Goal: Task Accomplishment & Management: Manage account settings

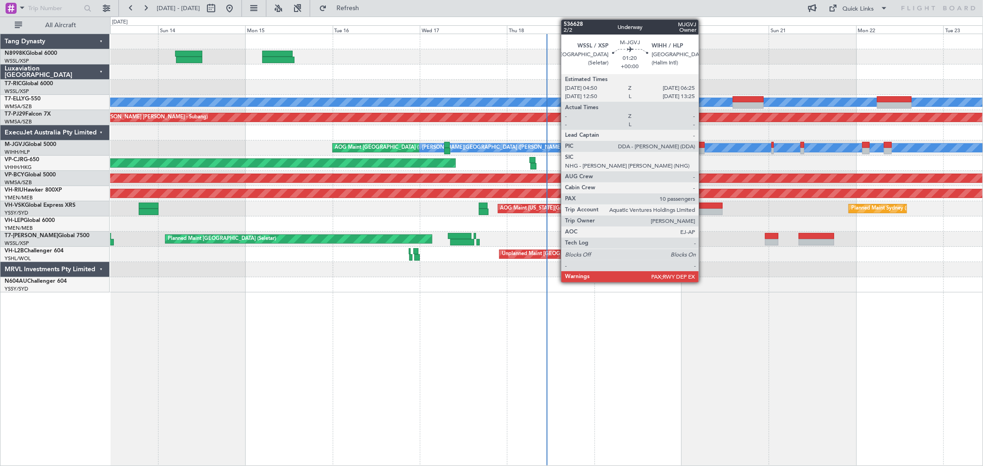
click at [703, 151] on div at bounding box center [702, 151] width 6 height 6
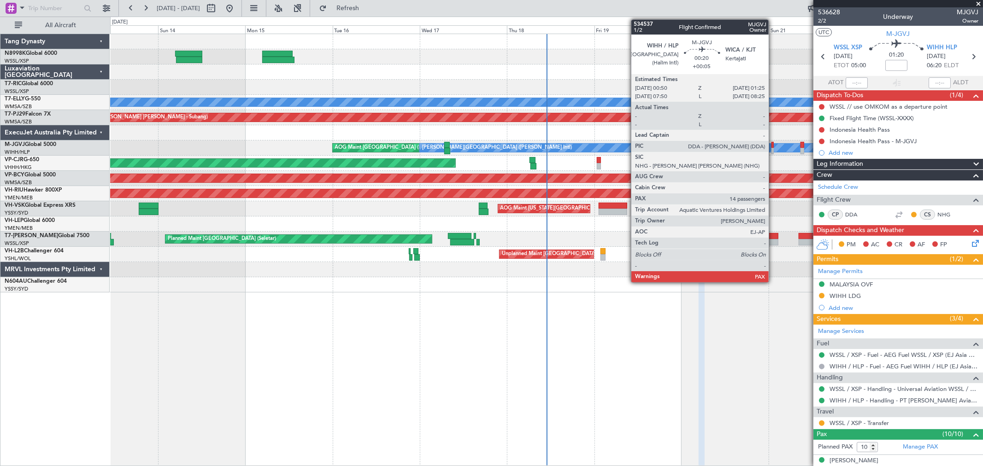
click at [773, 148] on div at bounding box center [773, 151] width 2 height 6
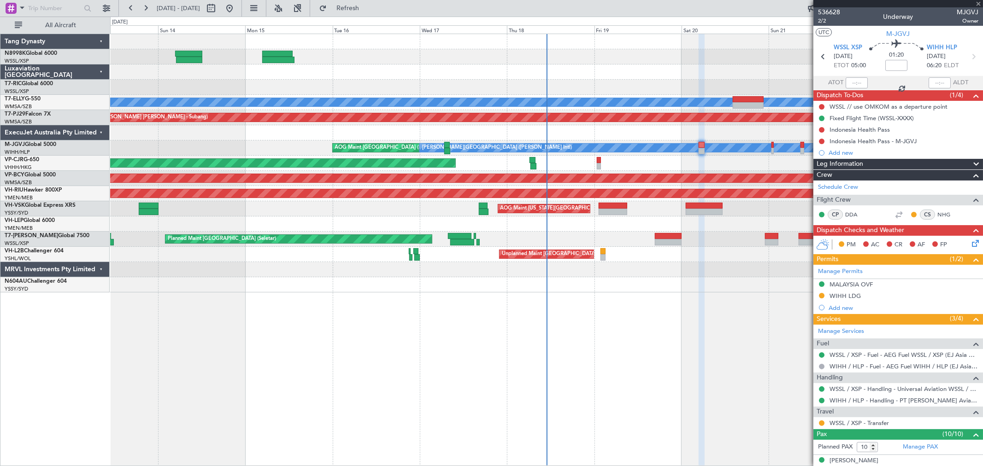
type input "+00:05"
type input "14"
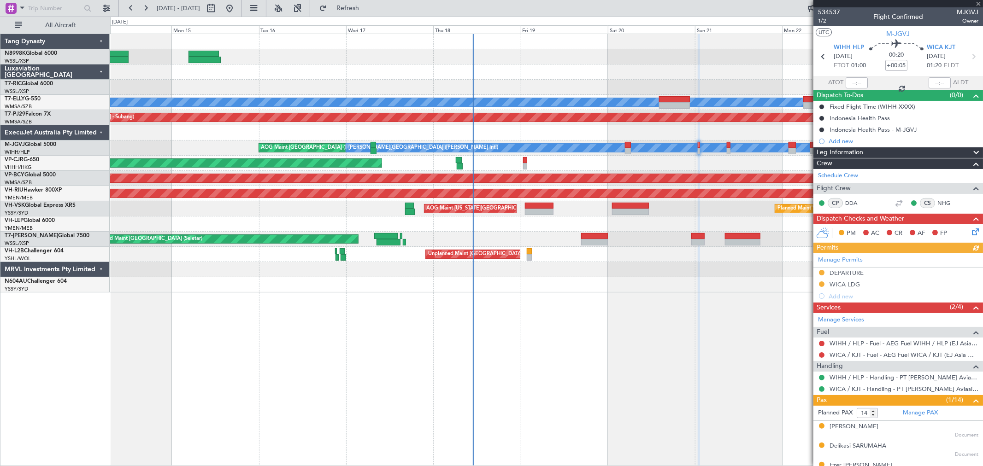
click at [672, 154] on div "AOG Maint [GEOGRAPHIC_DATA] (Halim Intl) [PERSON_NAME] Jakarta (Halim Intl) [PE…" at bounding box center [546, 148] width 873 height 15
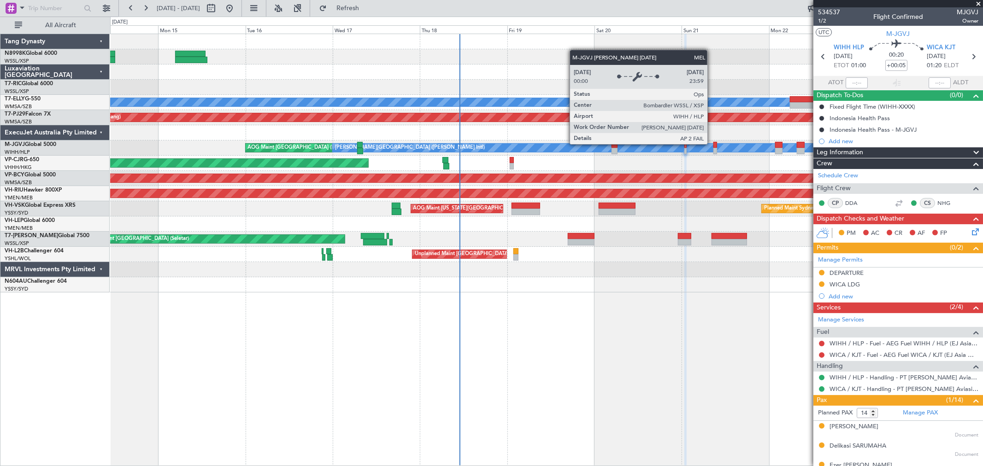
click at [712, 144] on div "[PERSON_NAME][GEOGRAPHIC_DATA] ([PERSON_NAME] Intl)" at bounding box center [812, 148] width 959 height 8
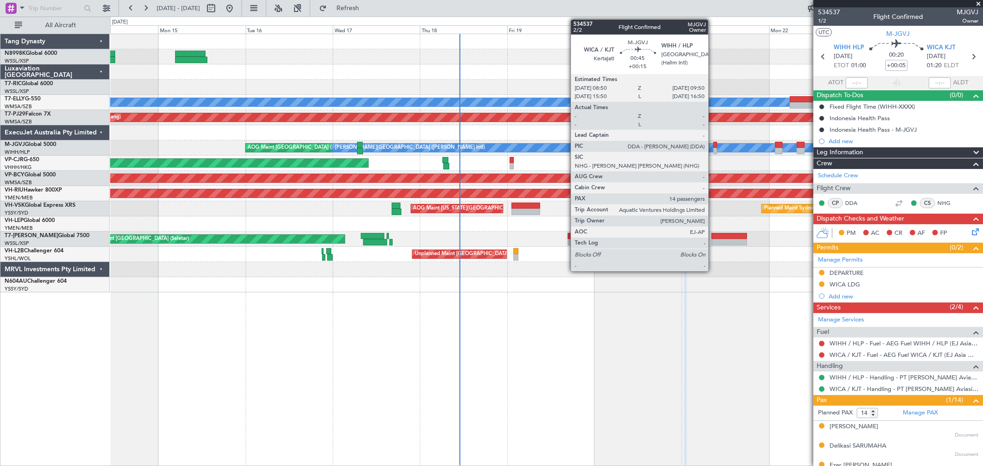
click at [714, 145] on div at bounding box center [716, 145] width 4 height 6
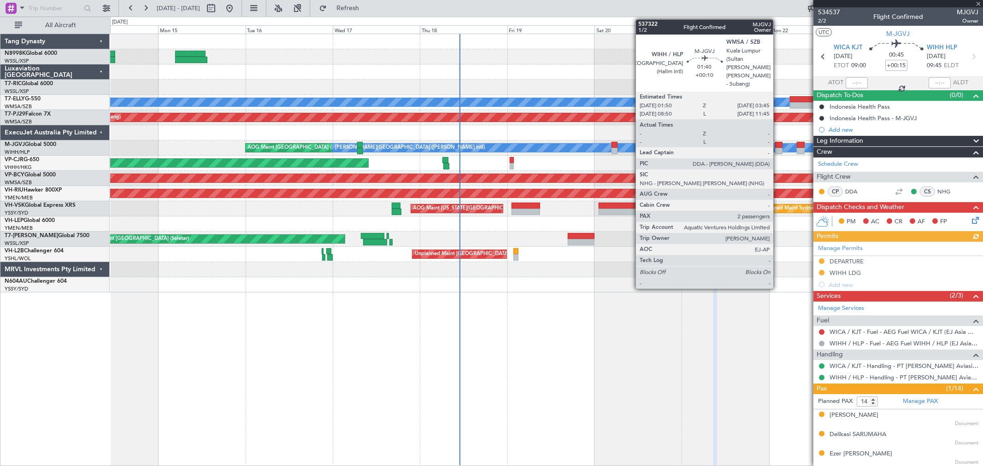
click at [778, 148] on div at bounding box center [778, 151] width 7 height 6
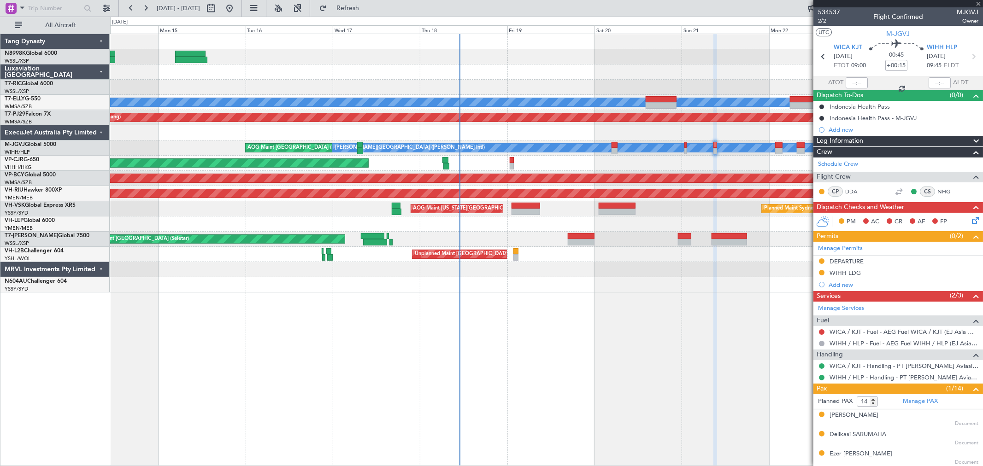
type input "+00:10"
type input "2"
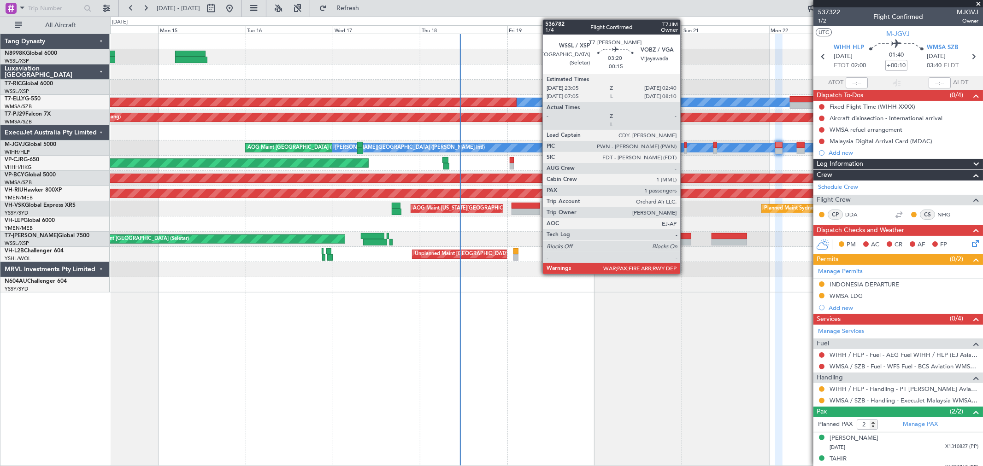
click at [686, 238] on div at bounding box center [684, 236] width 13 height 6
type input "-00:15"
type input "1"
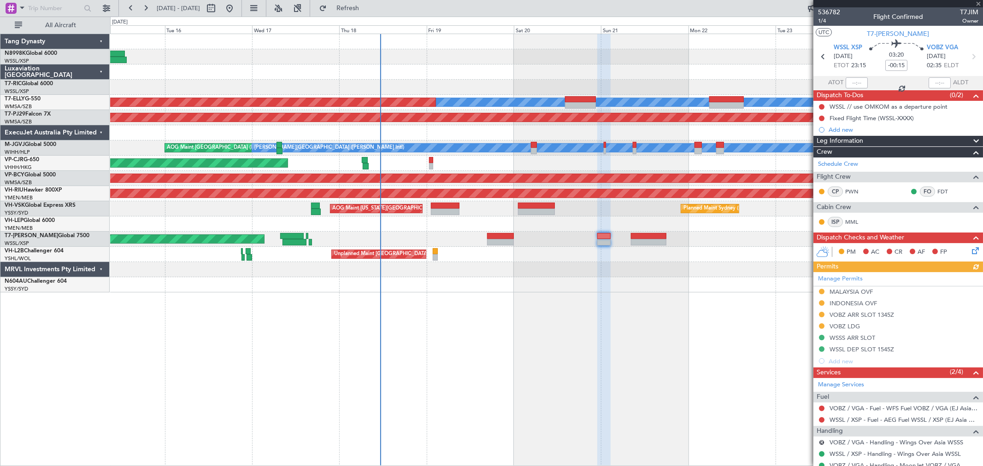
click at [490, 232] on div "[PERSON_NAME] Planned Maint [GEOGRAPHIC_DATA] ([GEOGRAPHIC_DATA]) Planned Maint…" at bounding box center [546, 163] width 873 height 259
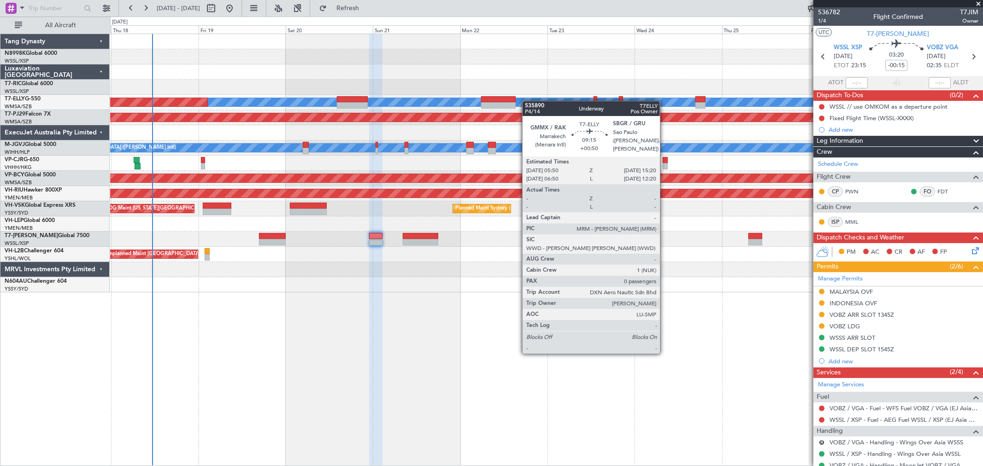
click at [508, 100] on div "[PERSON_NAME] Planned Maint [GEOGRAPHIC_DATA] ([GEOGRAPHIC_DATA]) Planned Maint…" at bounding box center [546, 163] width 873 height 259
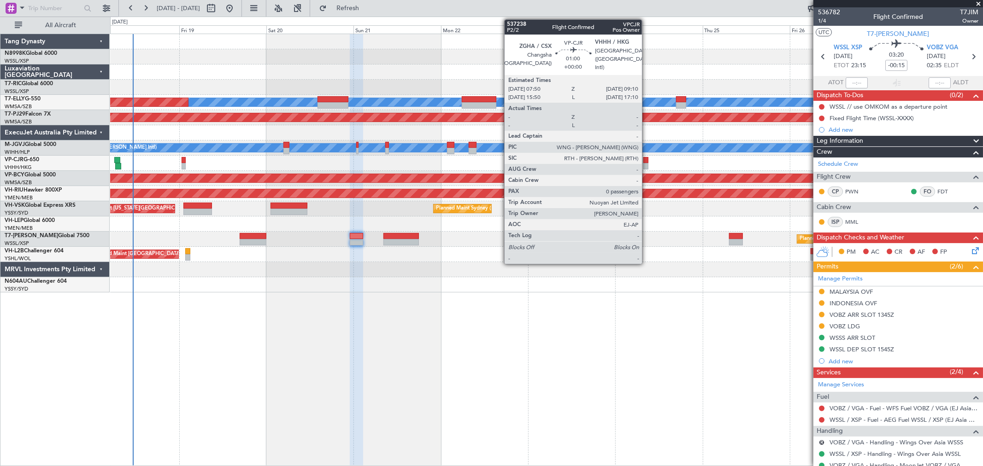
click at [647, 163] on div at bounding box center [646, 166] width 5 height 6
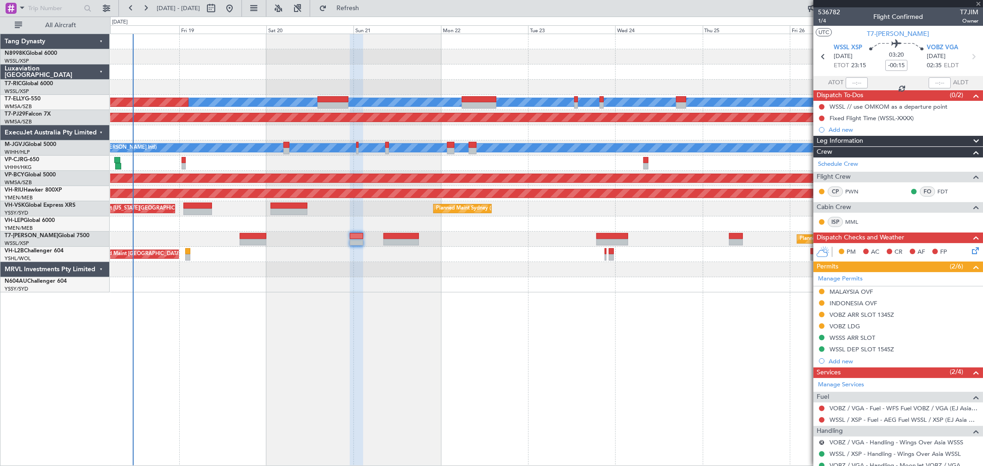
type input "0"
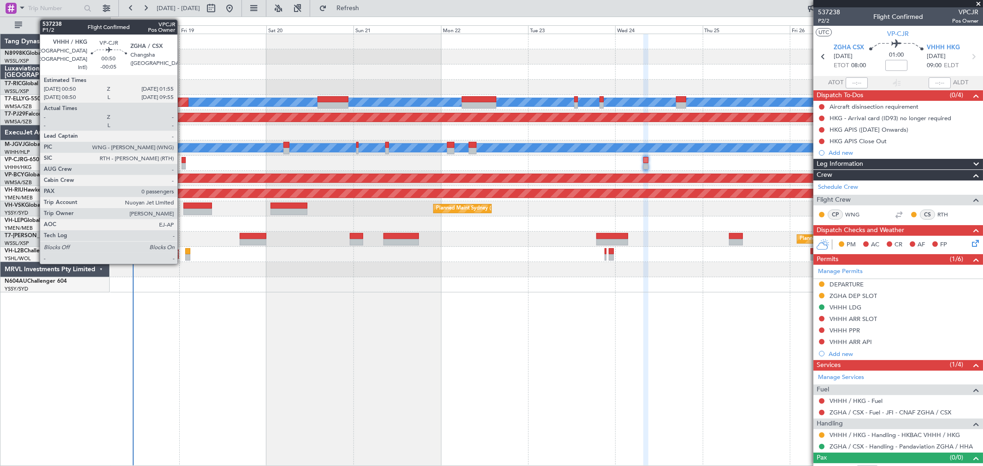
click at [182, 166] on div at bounding box center [184, 166] width 4 height 6
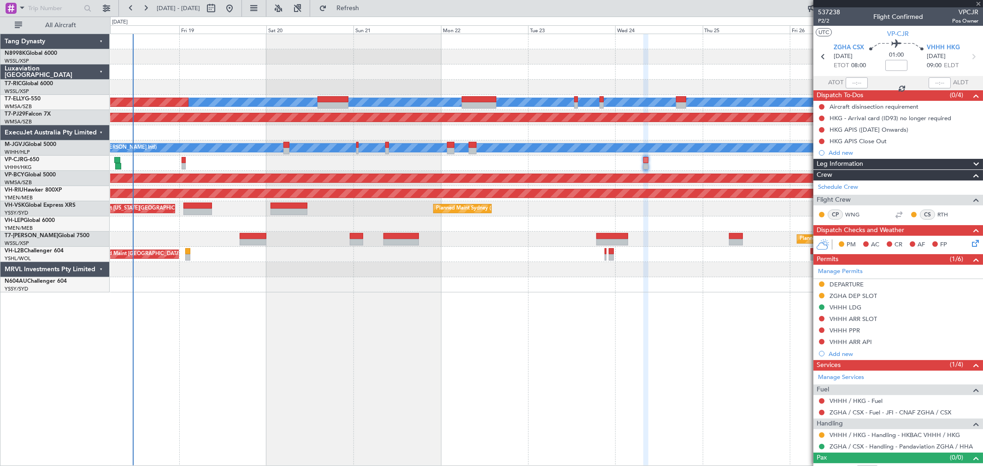
type input "-00:05"
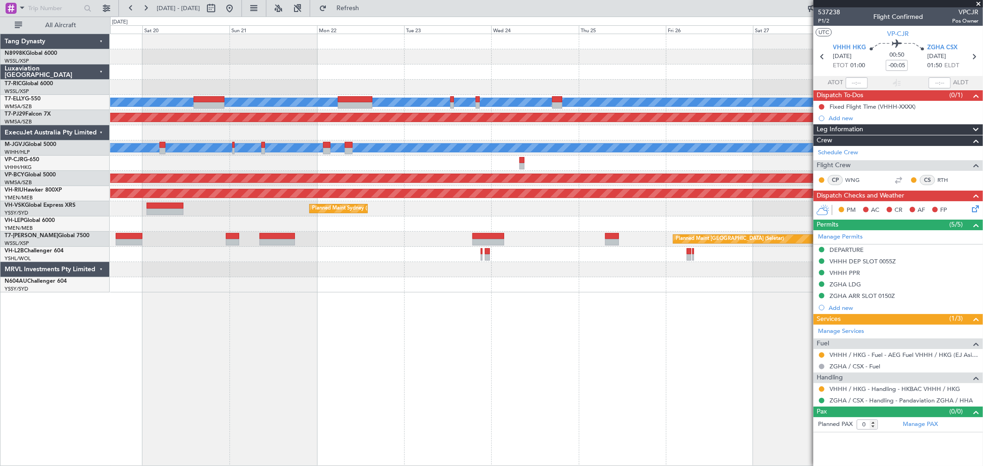
click at [644, 169] on div "Planned Maint [GEOGRAPHIC_DATA] ([GEOGRAPHIC_DATA] Intl)" at bounding box center [546, 163] width 873 height 15
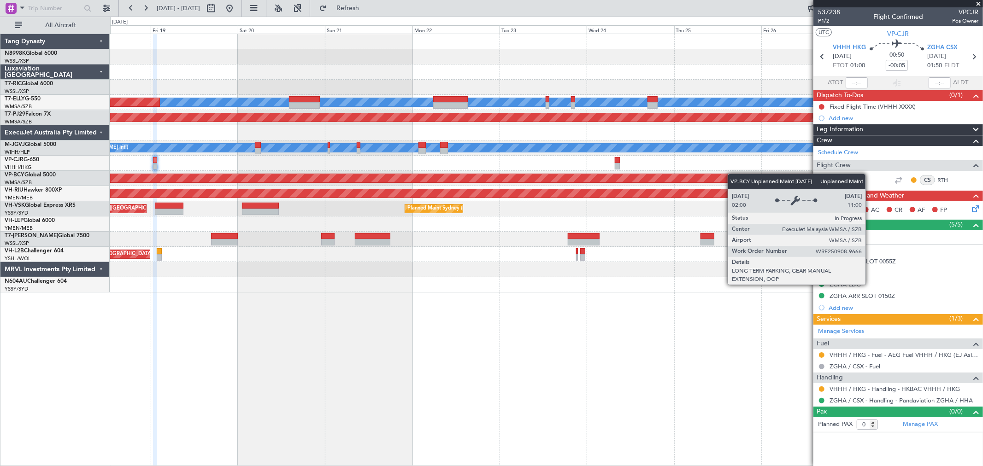
click at [738, 174] on div "[PERSON_NAME] Planned Maint [GEOGRAPHIC_DATA] ([GEOGRAPHIC_DATA]) Planned Maint…" at bounding box center [546, 163] width 873 height 259
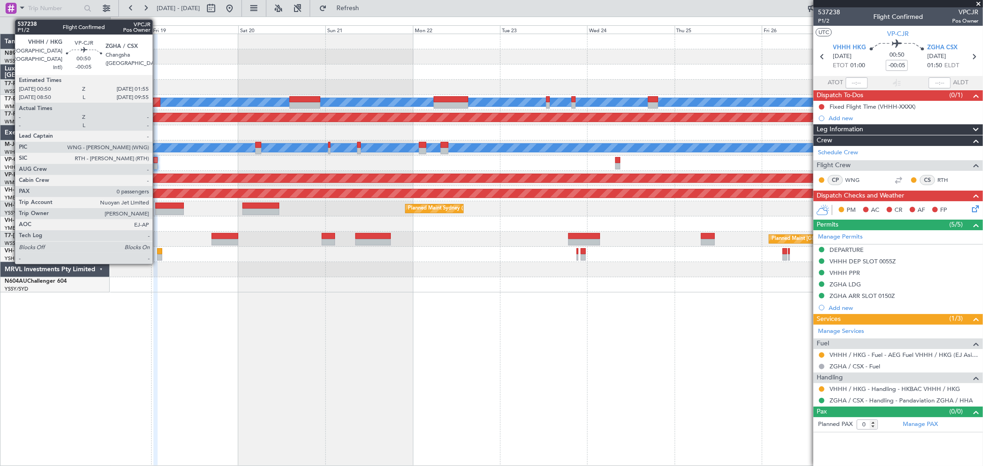
click at [157, 168] on div at bounding box center [156, 166] width 4 height 6
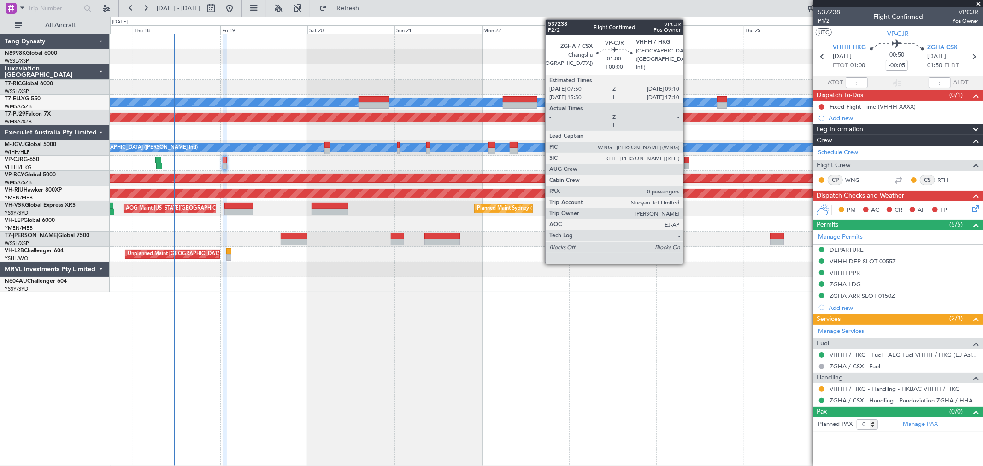
click at [688, 160] on div at bounding box center [687, 160] width 5 height 6
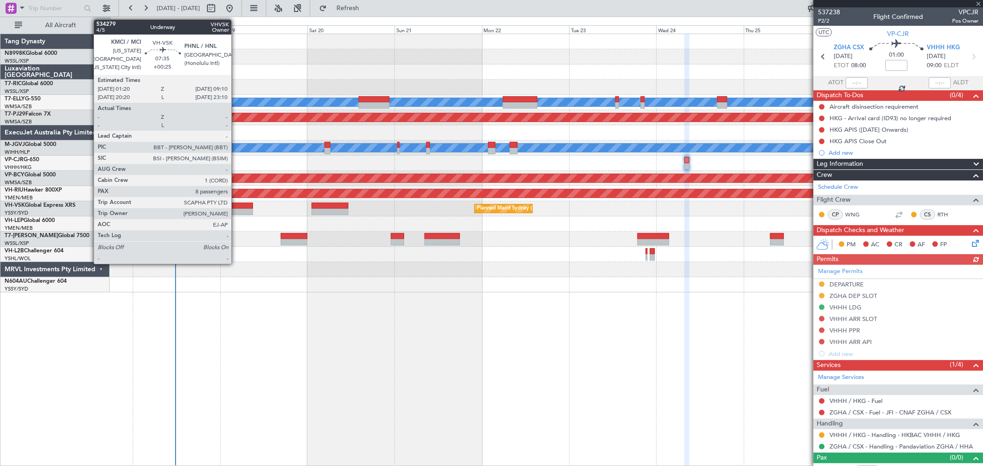
click at [236, 207] on div at bounding box center [238, 206] width 29 height 6
type input "+00:25"
type input "8"
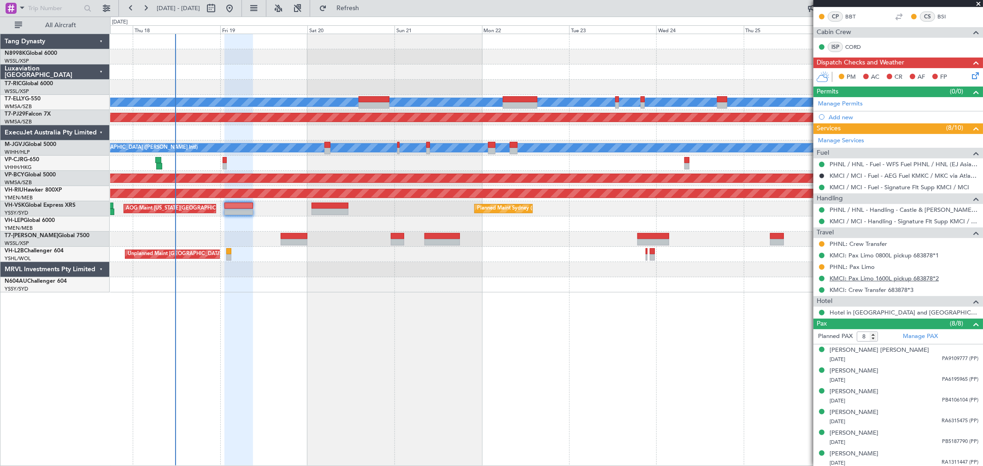
scroll to position [205, 0]
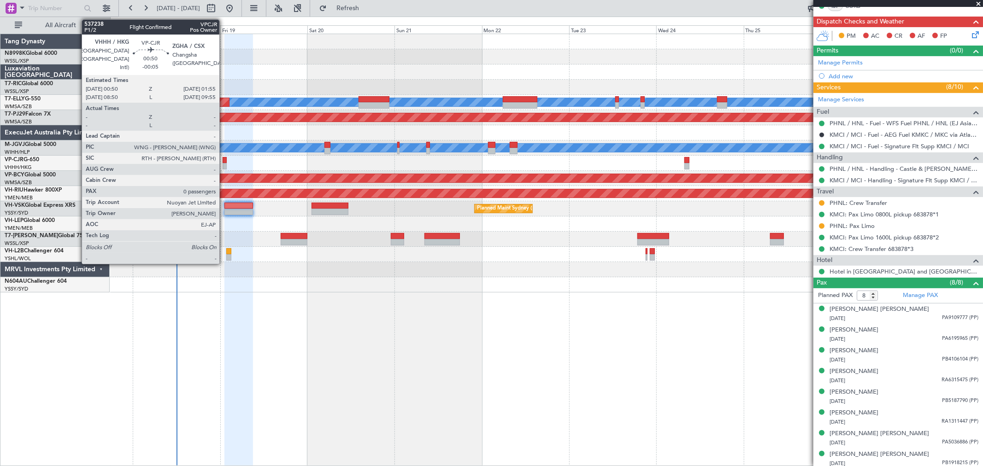
click at [224, 165] on div at bounding box center [225, 166] width 4 height 6
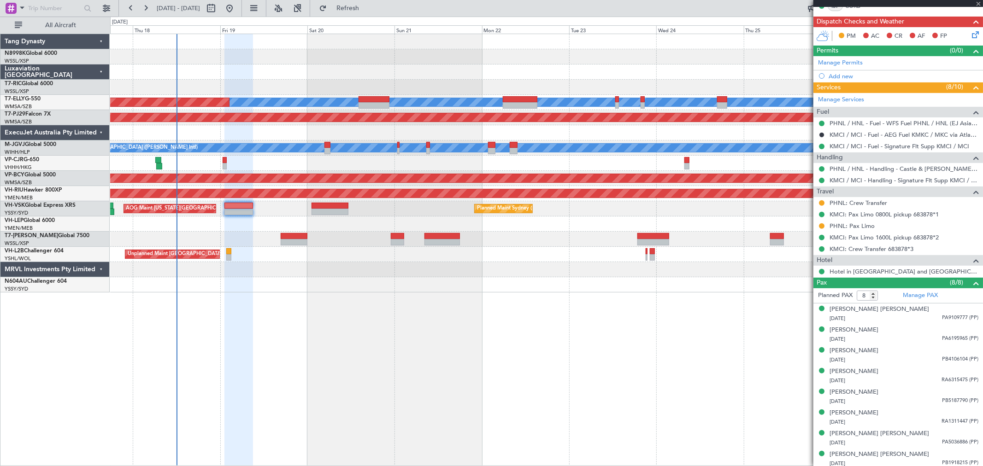
type input "-00:05"
type input "0"
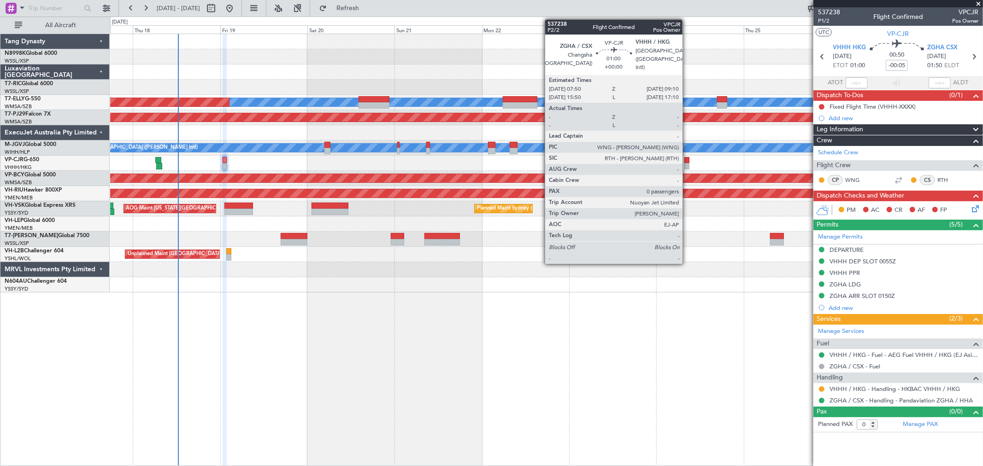
click at [687, 159] on div at bounding box center [687, 160] width 5 height 6
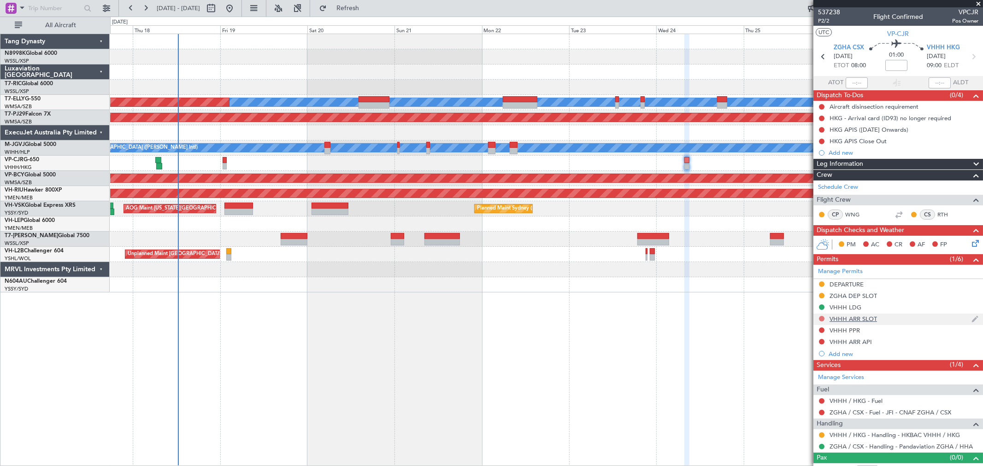
click at [821, 319] on button at bounding box center [822, 319] width 6 height 6
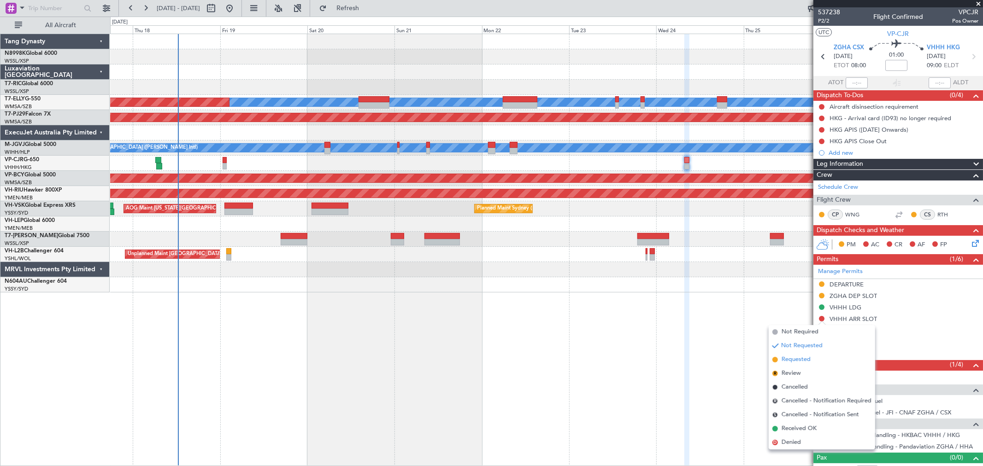
click at [802, 360] on span "Requested" at bounding box center [796, 359] width 29 height 9
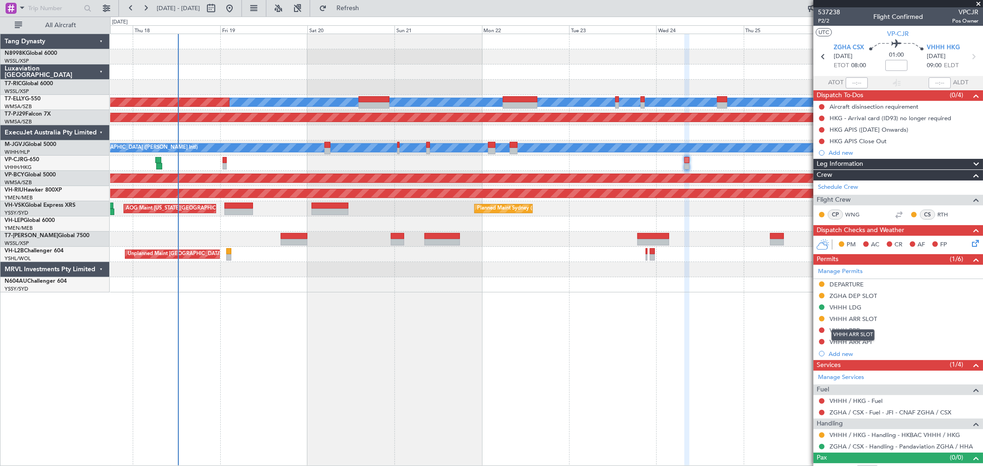
click at [862, 320] on div "VHHH ARR SLOT" at bounding box center [853, 319] width 47 height 8
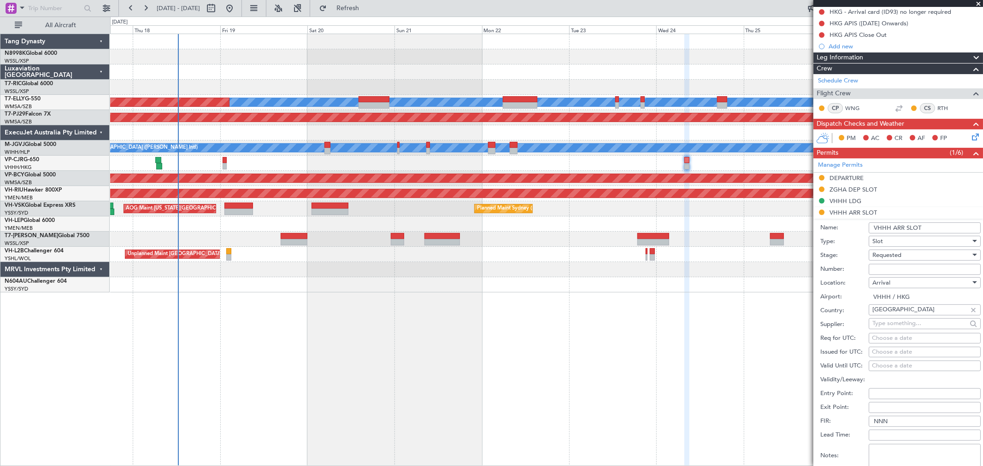
scroll to position [154, 0]
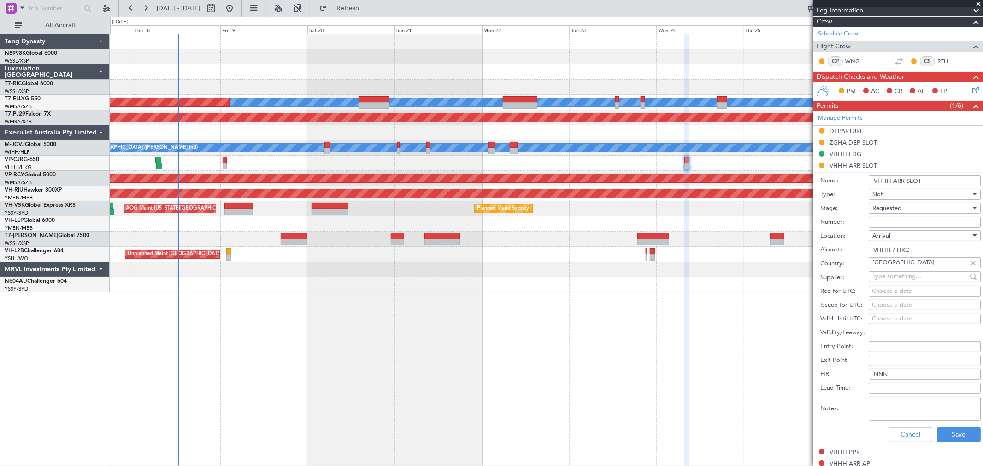
click at [884, 405] on textarea "Notes:" at bounding box center [925, 409] width 112 height 24
paste textarea "GCR /REG VHHH TVPCJR [DATE] 014GLF6 ZGHA0930 D / ID.VHHHAGN1857000/"
type textarea "GCR /REG VHHH TVPCJR [DATE] 014GLF6 ZGHA0930 D / ID.VHHHAGN1857000/"
click at [944, 434] on button "Save" at bounding box center [959, 435] width 44 height 15
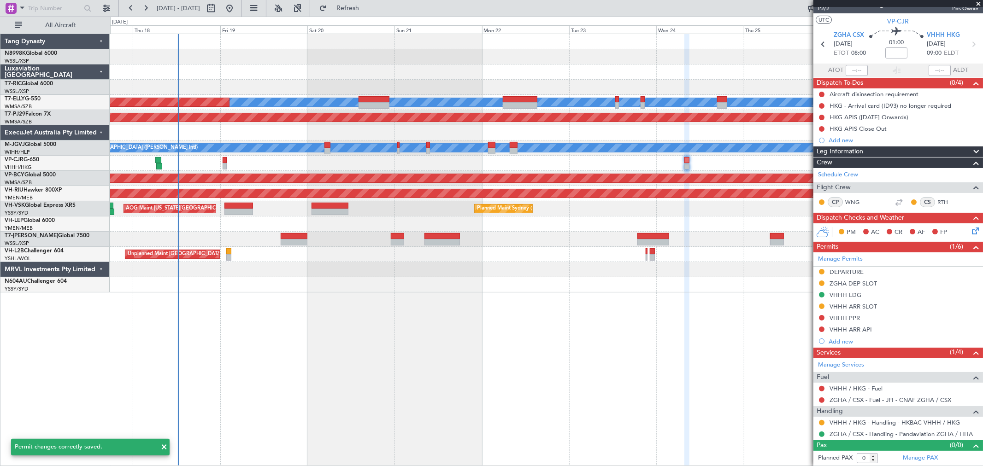
scroll to position [12, 0]
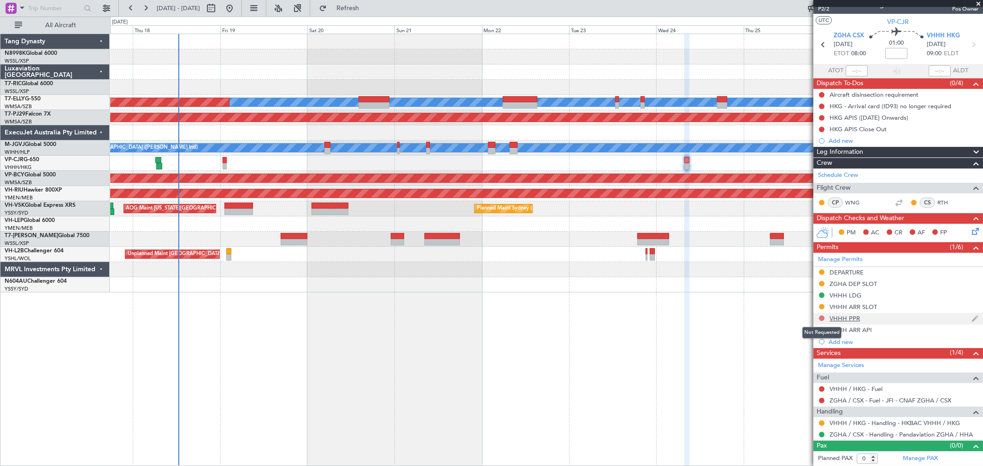
click at [821, 317] on button at bounding box center [822, 319] width 6 height 6
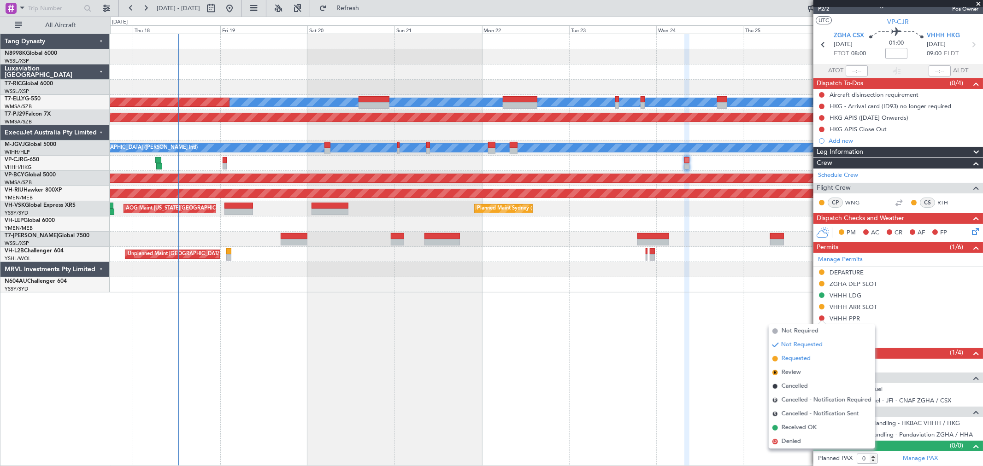
click at [790, 356] on span "Requested" at bounding box center [796, 358] width 29 height 9
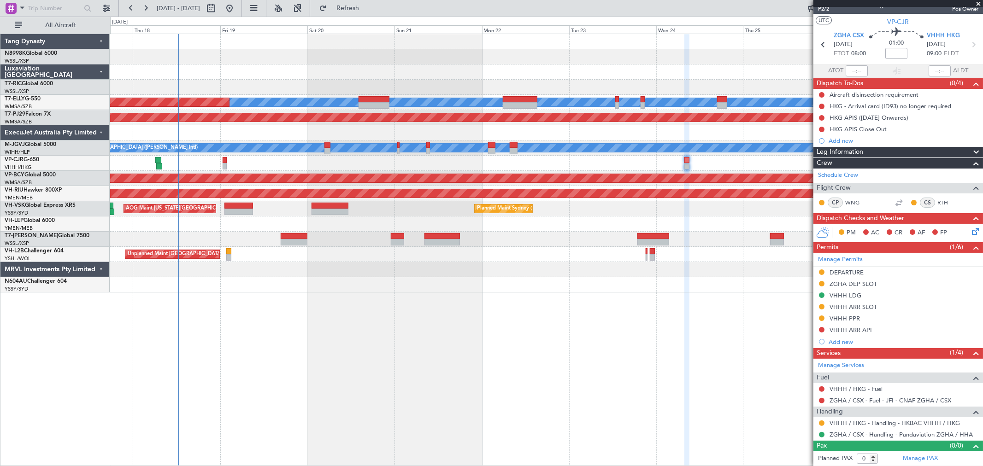
click at [850, 317] on div "VHHH PPR" at bounding box center [845, 319] width 30 height 8
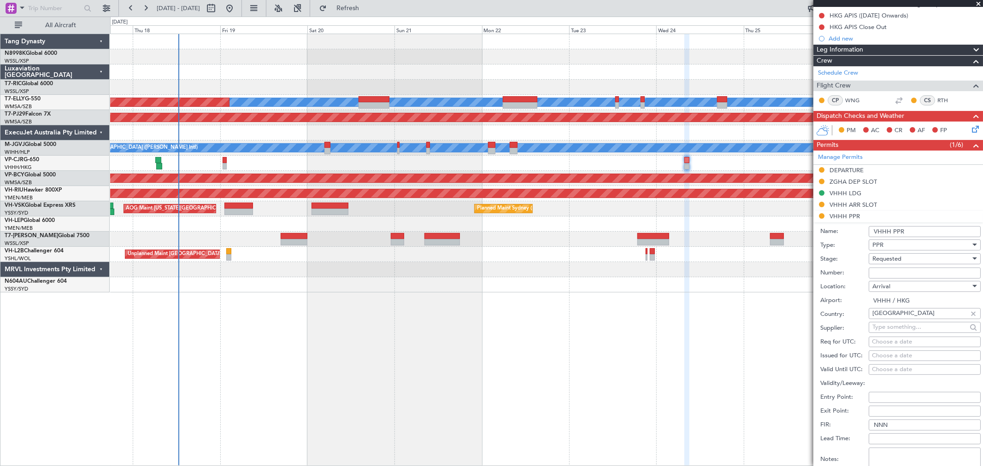
scroll to position [217, 0]
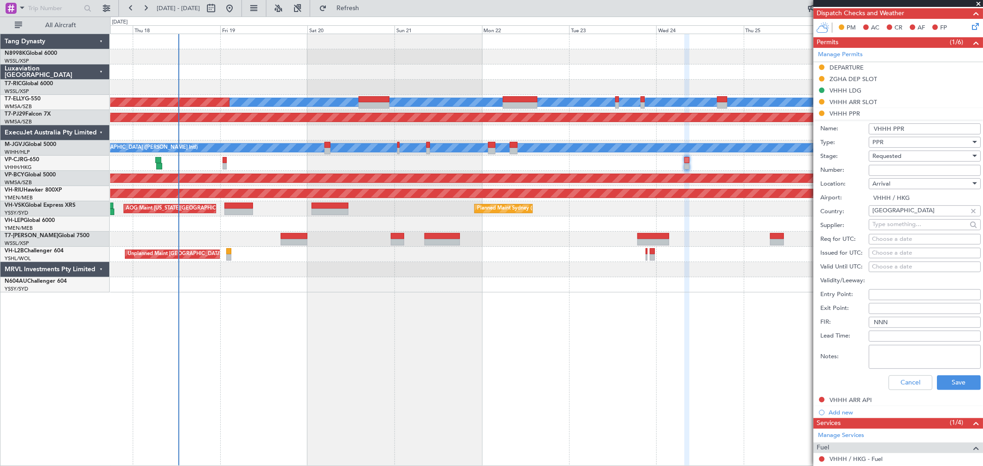
click at [885, 172] on input "Number:" at bounding box center [925, 170] width 112 height 11
click at [886, 357] on textarea "Notes:" at bounding box center [925, 357] width 112 height 24
paste textarea "2025004034"
type textarea "2025004034"
click at [963, 381] on button "Save" at bounding box center [959, 383] width 44 height 15
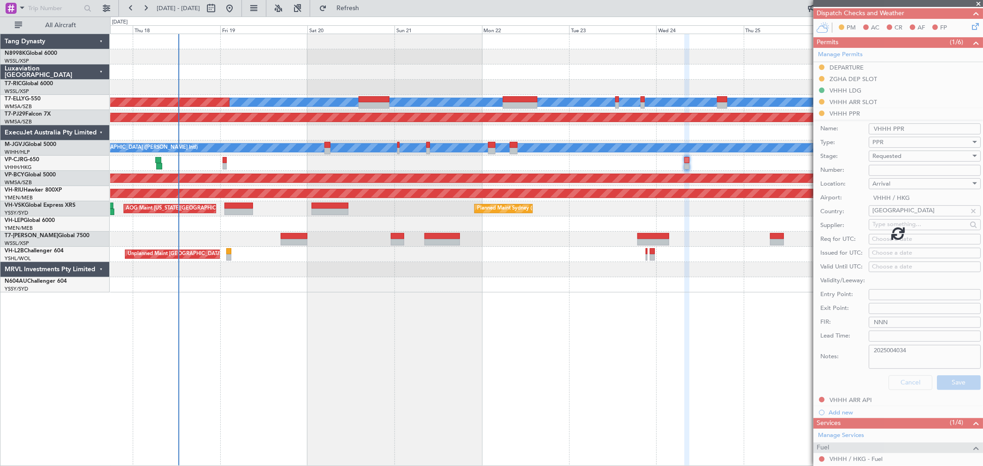
scroll to position [12, 0]
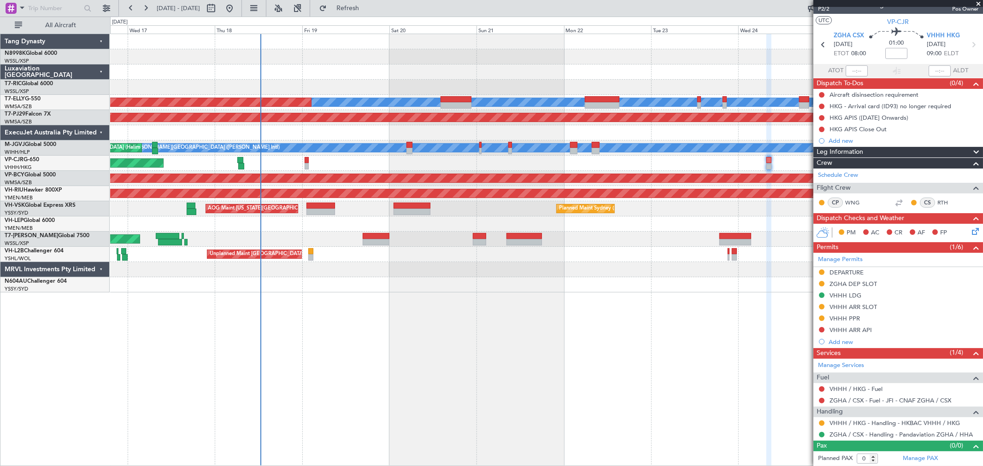
click at [410, 285] on div "[PERSON_NAME] Planned Maint [GEOGRAPHIC_DATA] ([GEOGRAPHIC_DATA]) Planned Maint…" at bounding box center [546, 250] width 873 height 433
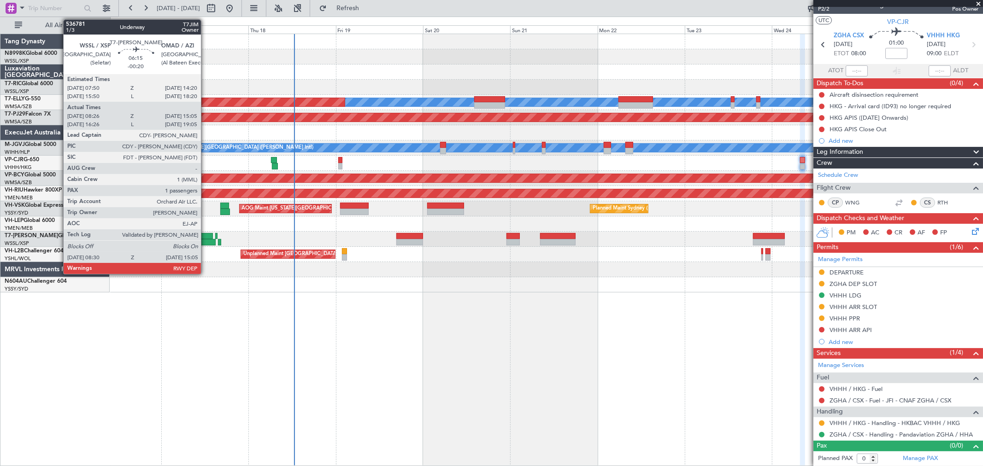
click at [206, 236] on div at bounding box center [201, 236] width 24 height 6
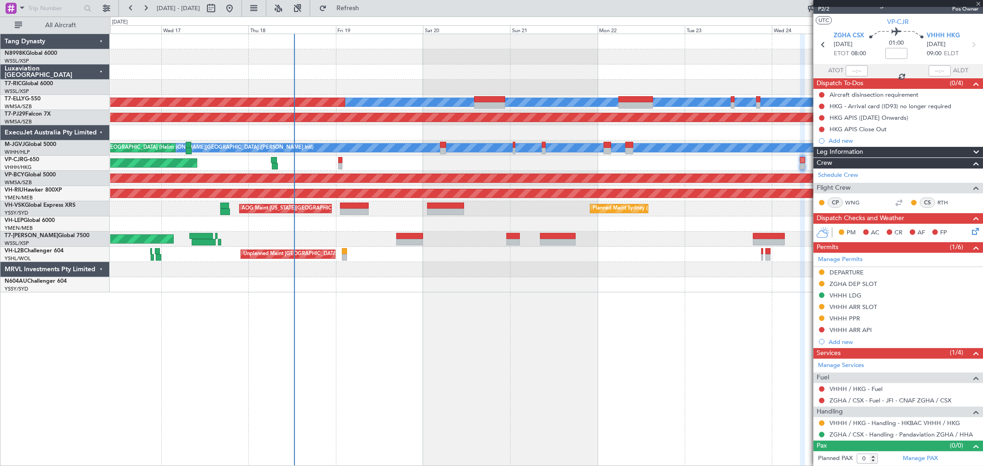
type input "-00:20"
type input "08:36"
type input "15:00"
type input "1"
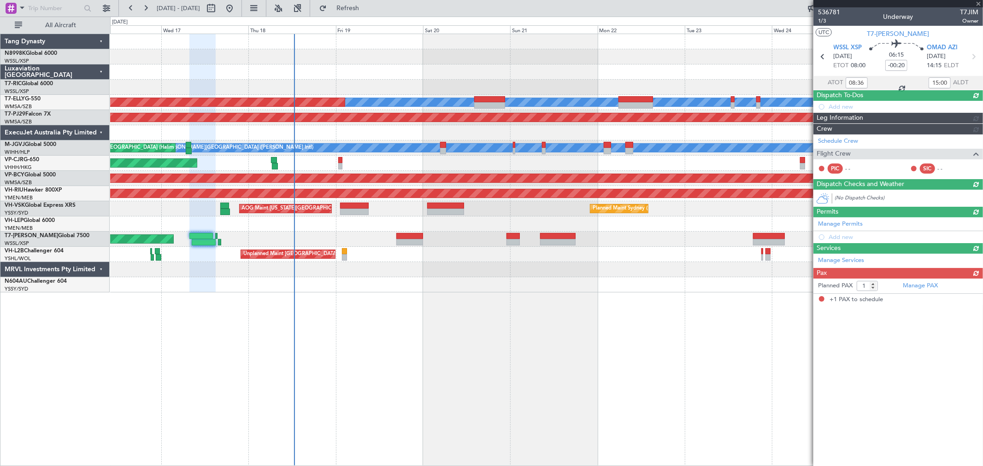
scroll to position [0, 0]
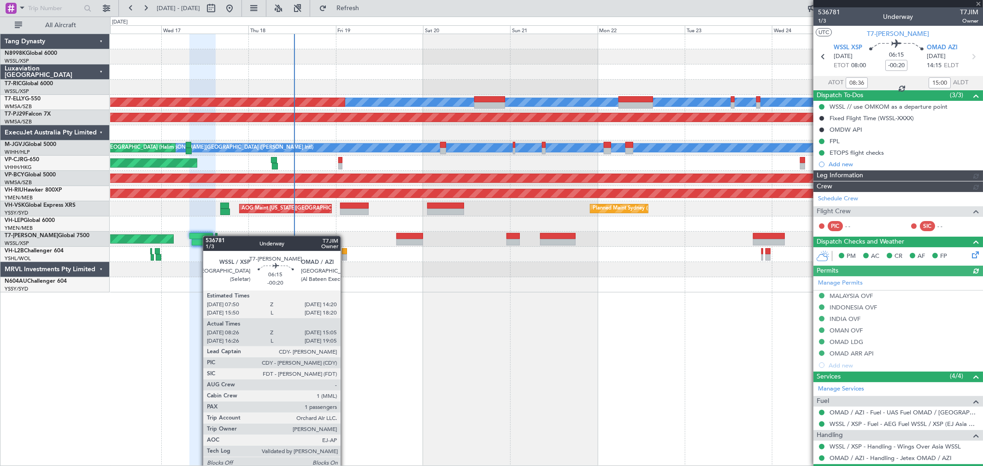
type input "[PERSON_NAME] (LEU)"
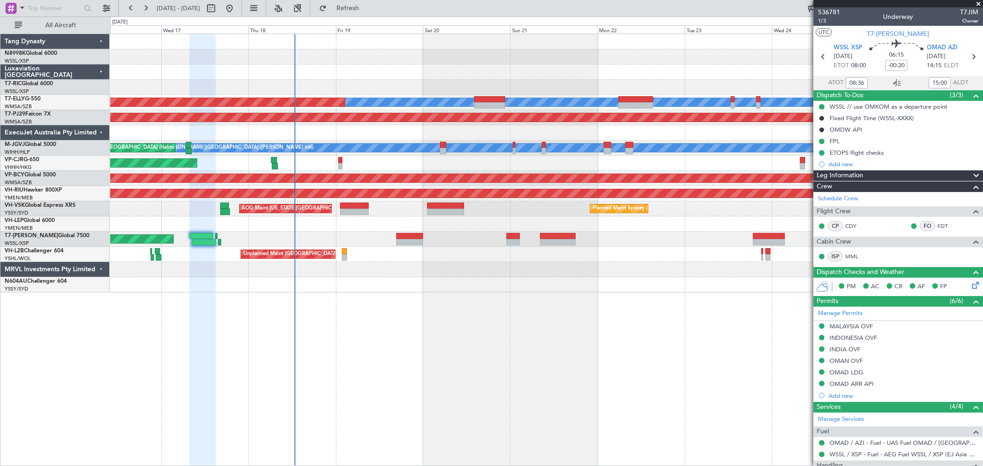
type input "[PERSON_NAME] (LEU)"
click at [647, 161] on div "Planned Maint [GEOGRAPHIC_DATA] ([GEOGRAPHIC_DATA] Intl)" at bounding box center [546, 163] width 873 height 15
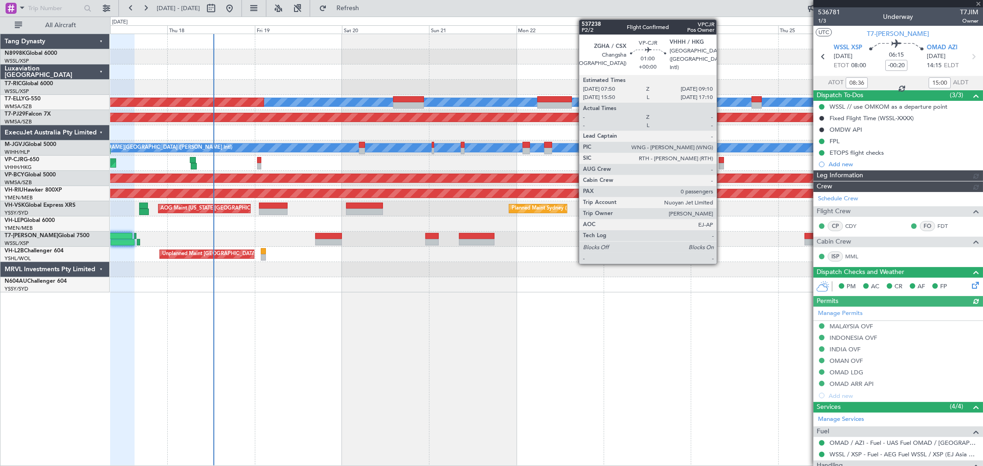
type input "[PERSON_NAME] (LEU)"
click at [721, 164] on div at bounding box center [721, 166] width 5 height 6
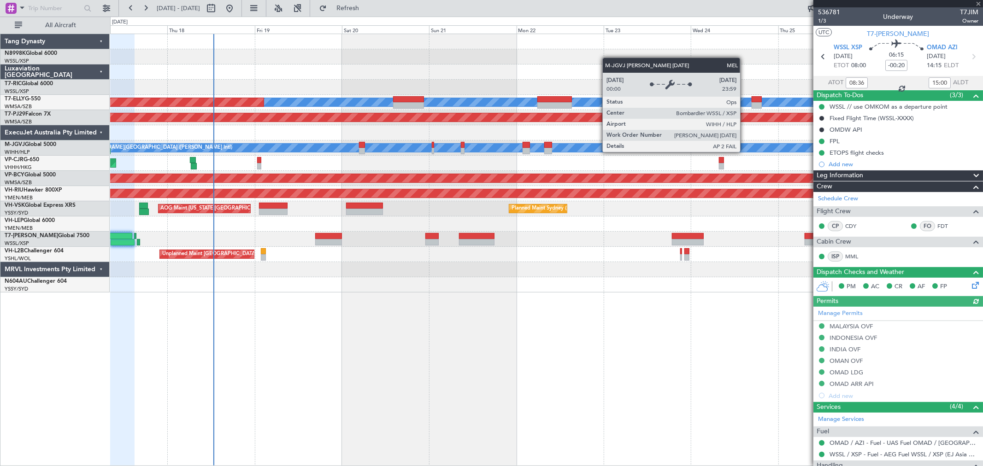
type input "0"
